Goal: Find specific page/section: Find specific page/section

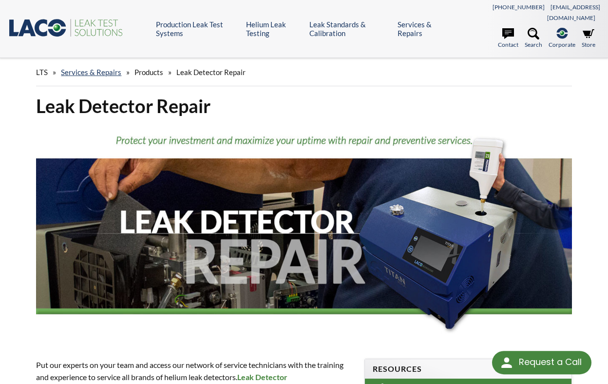
select select "Language Translate Widget"
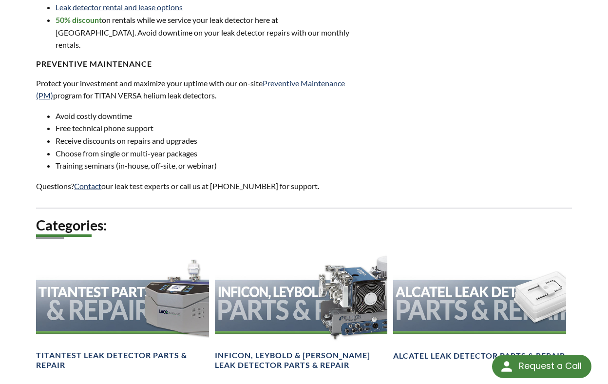
scroll to position [585, 0]
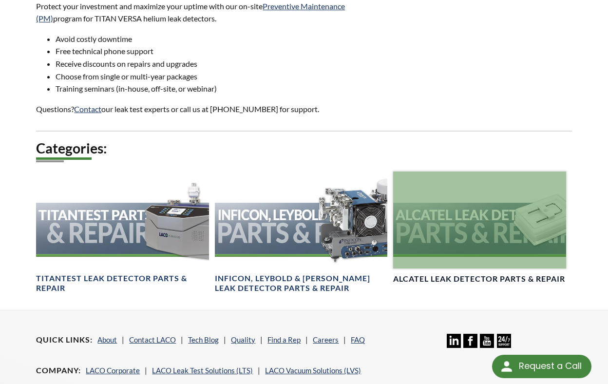
click at [453, 214] on div at bounding box center [479, 220] width 173 height 97
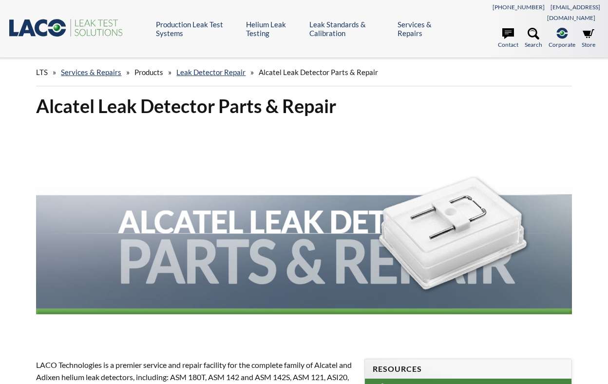
select select "Language Translate Widget"
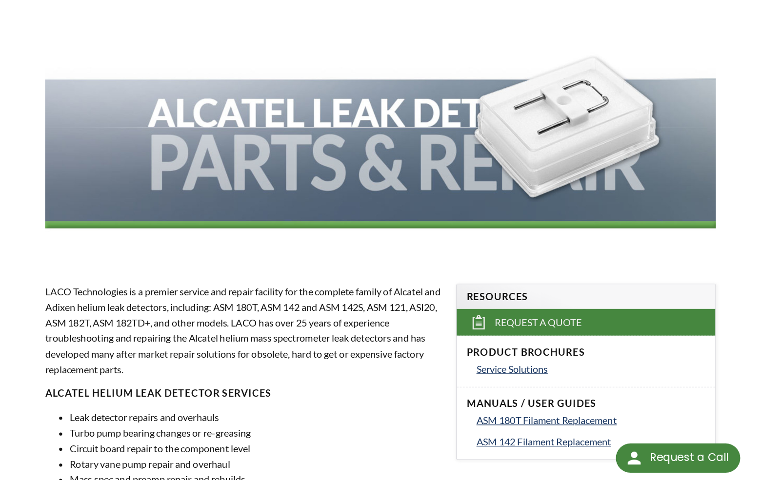
scroll to position [146, 0]
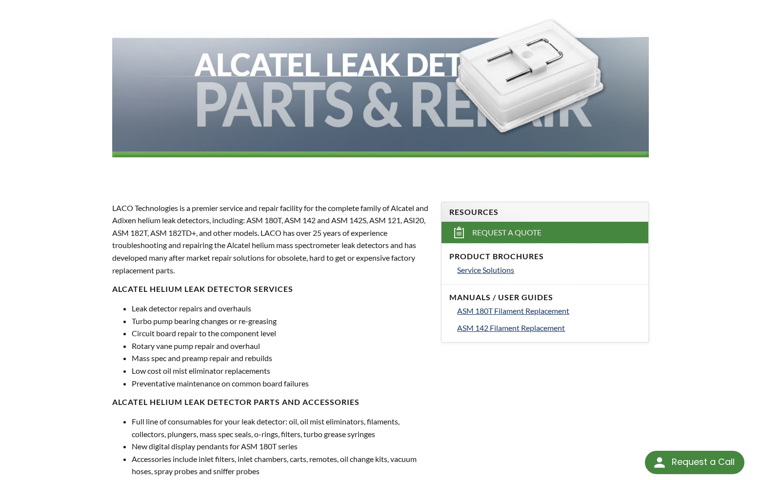
drag, startPoint x: 601, startPoint y: 0, endPoint x: 97, endPoint y: 165, distance: 530.3
